Goal: Information Seeking & Learning: Learn about a topic

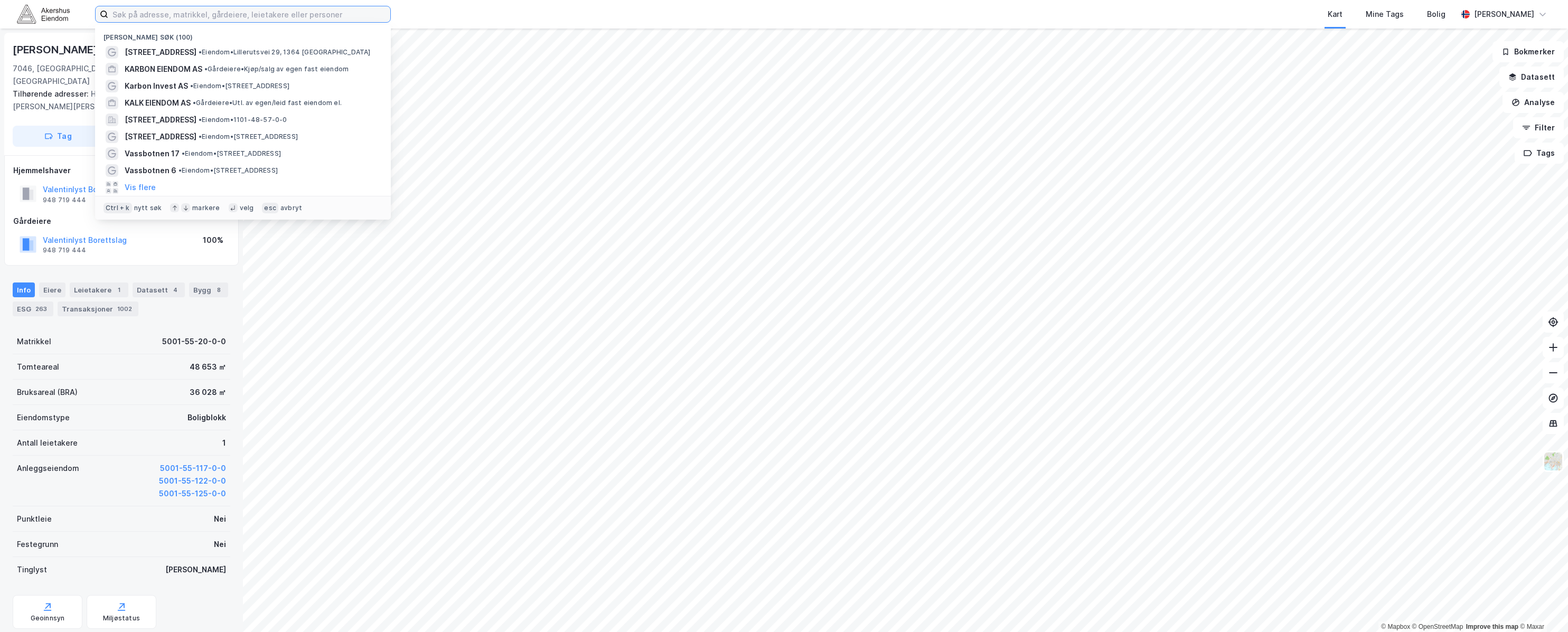
click at [252, 20] on input at bounding box center [249, 14] width 282 height 16
click at [236, 53] on span "• Eiendom • Lillerutsvei 29, 1364 [GEOGRAPHIC_DATA]" at bounding box center [285, 53] width 172 height 9
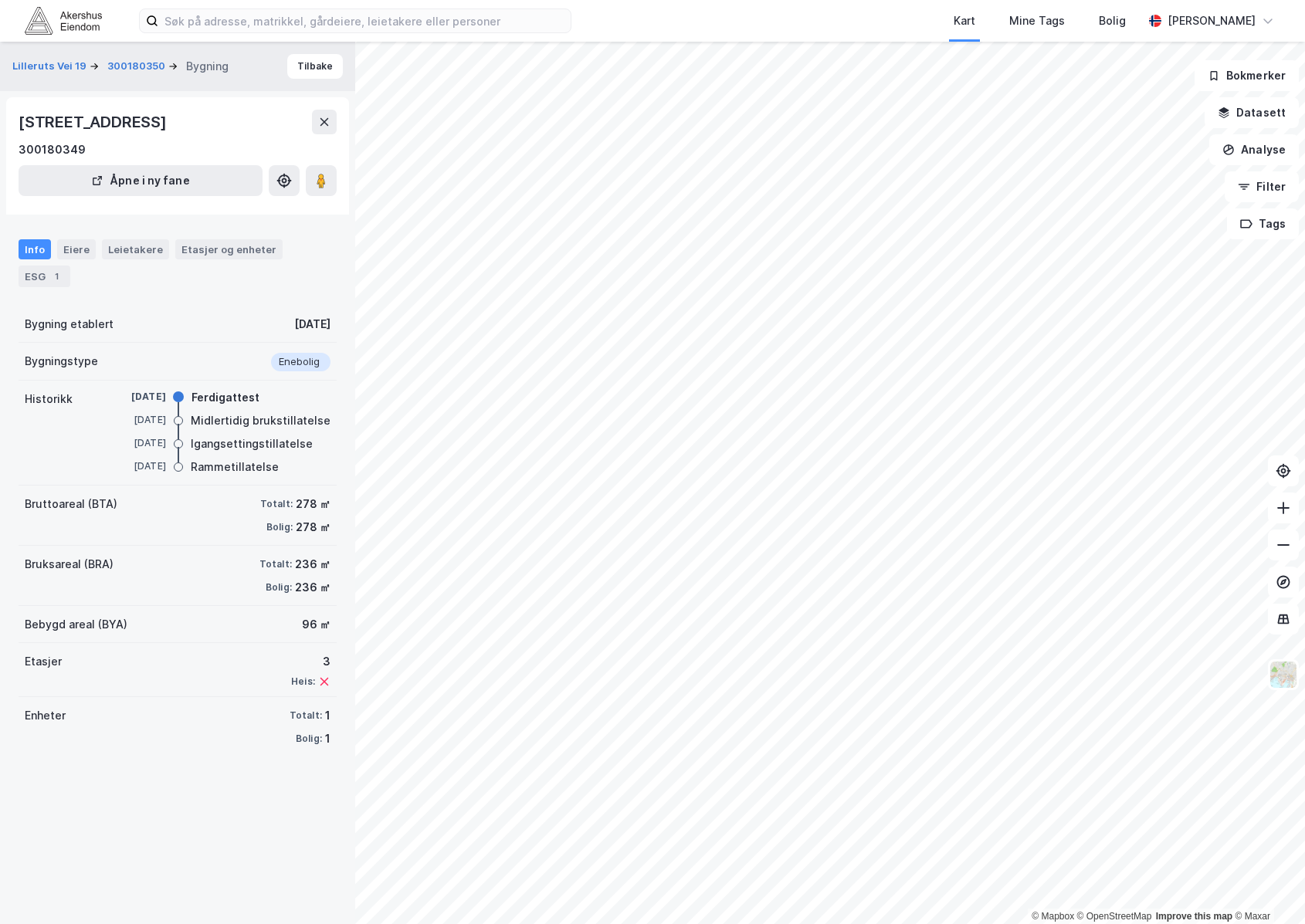
drag, startPoint x: 228, startPoint y: 701, endPoint x: 307, endPoint y: 678, distance: 82.3
click at [228, 699] on div "Enheter Totalt: 1 Bolig: 1" at bounding box center [178, 727] width 318 height 60
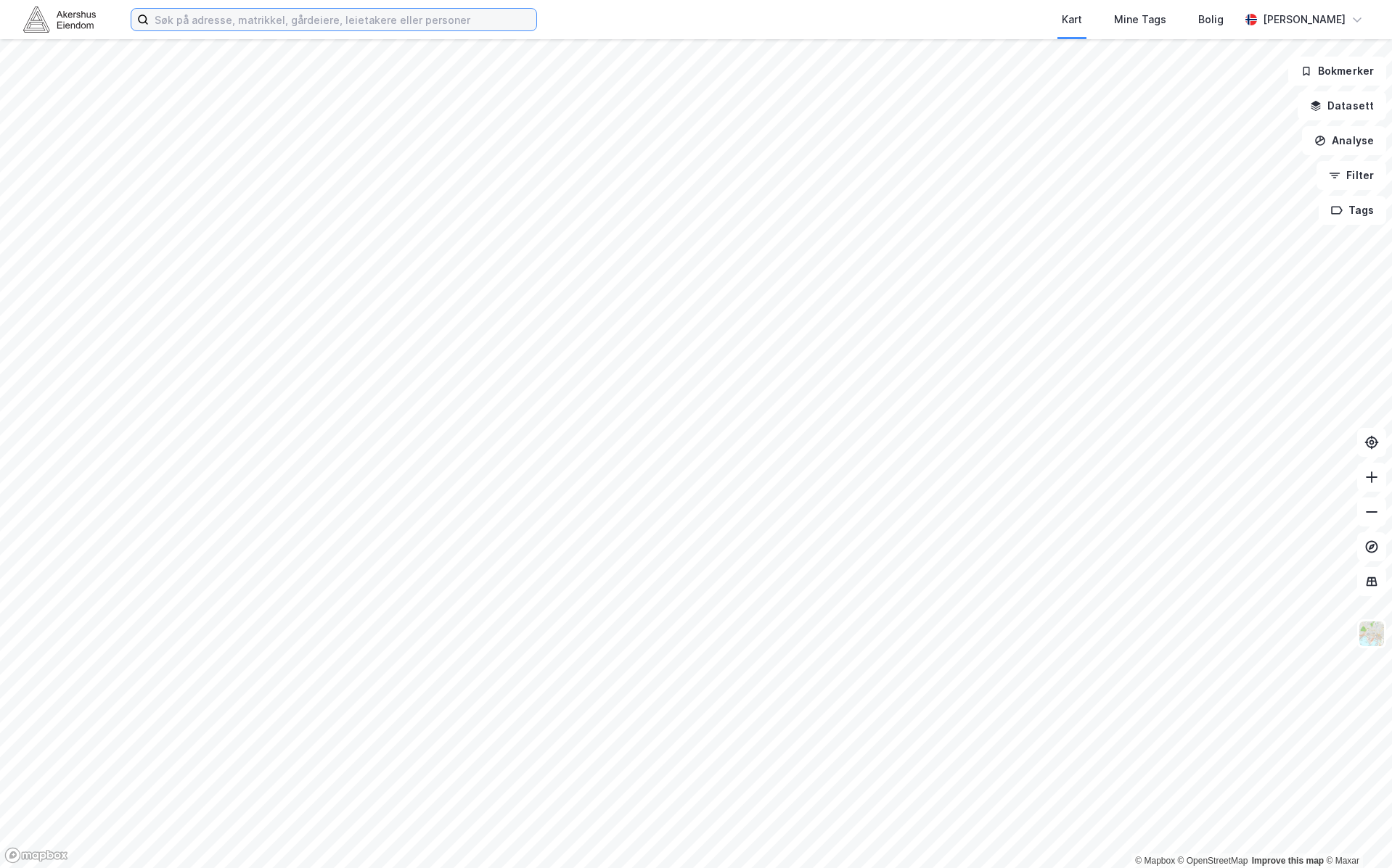
click at [449, 8] on input at bounding box center [342, 19] width 388 height 22
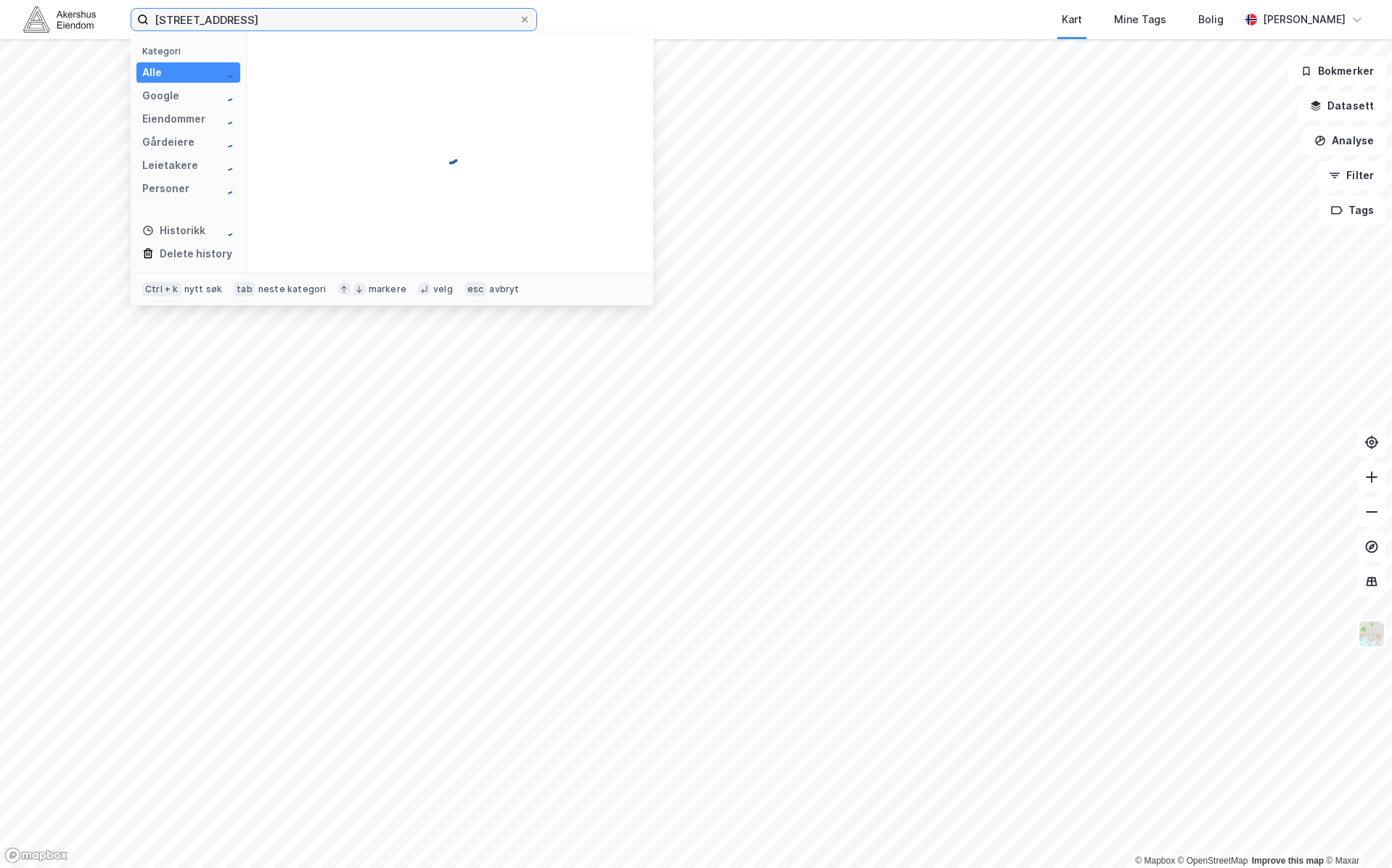
type input "lilleruts vei 29"
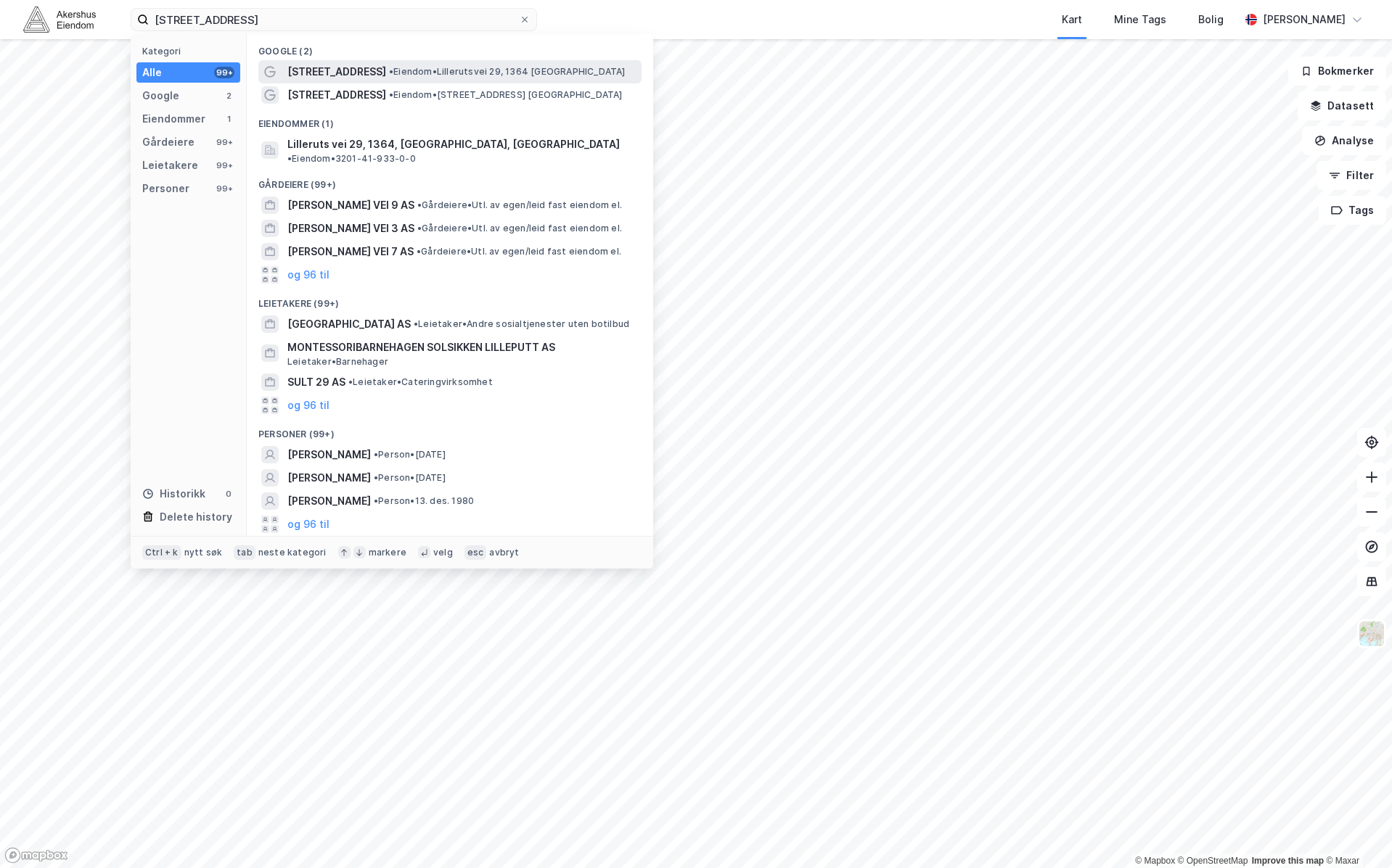
click at [431, 70] on span "• Eiendom • Lillerutsvei 29, 1364 [GEOGRAPHIC_DATA]" at bounding box center [508, 72] width 237 height 12
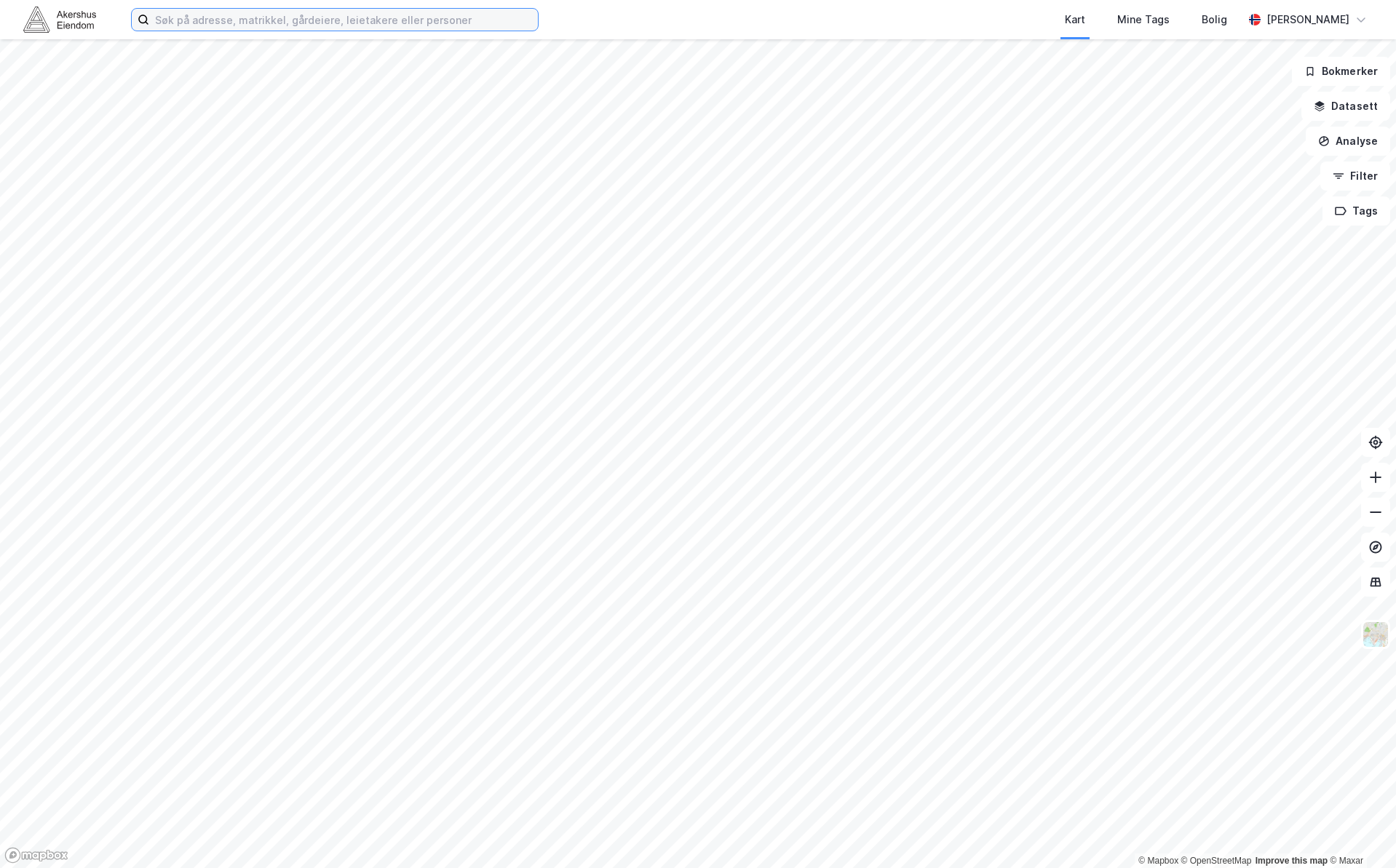
click at [385, 19] on input at bounding box center [343, 19] width 389 height 22
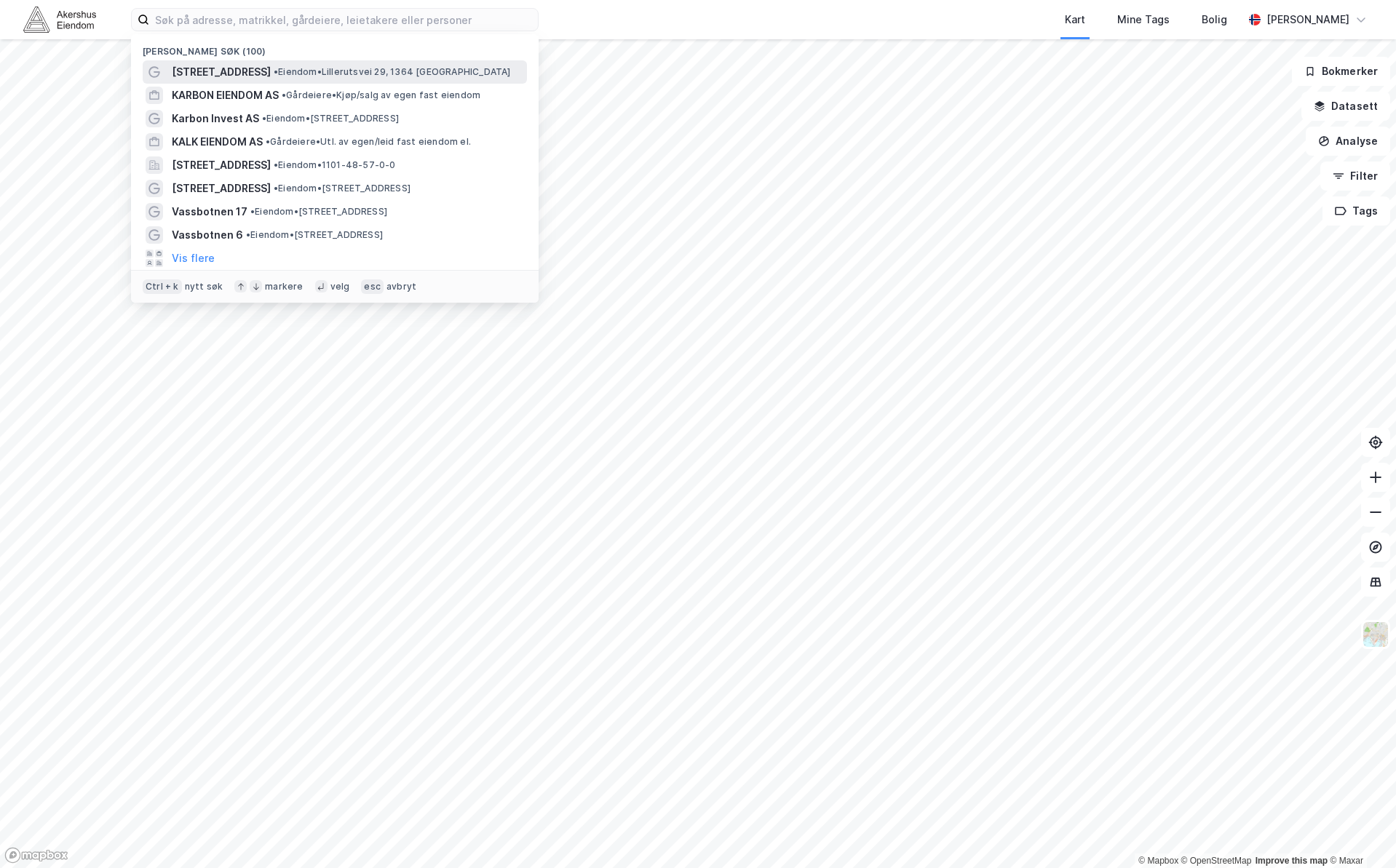
click at [311, 66] on span "• Eiendom • Lillerutsvei 29, 1364 [GEOGRAPHIC_DATA]" at bounding box center [392, 72] width 237 height 12
